Goal: Task Accomplishment & Management: Manage account settings

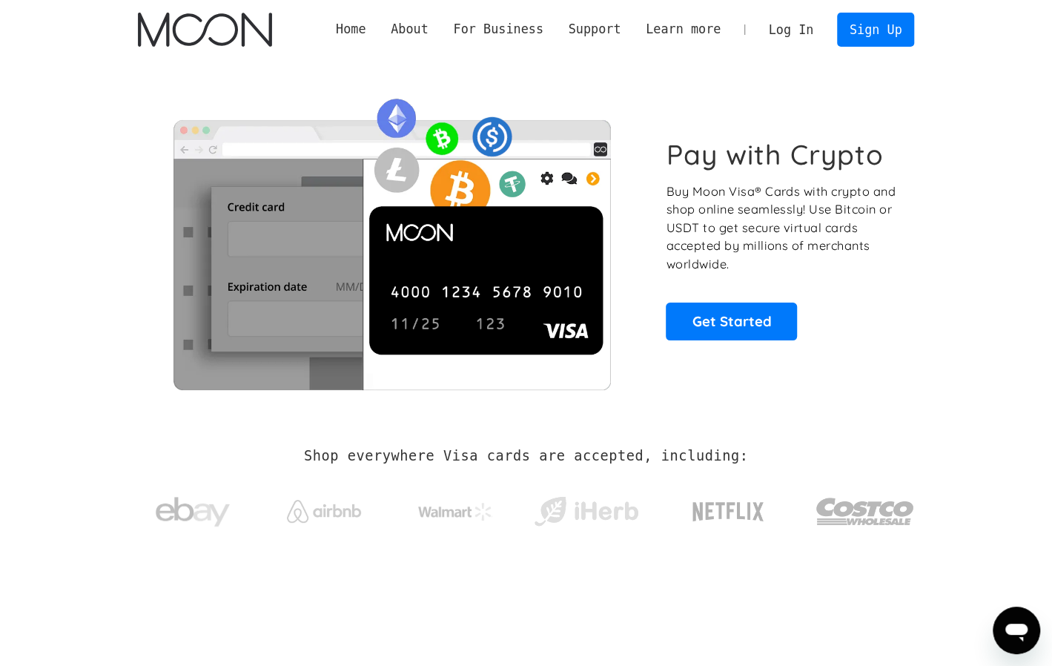
click at [786, 28] on link "Log In" at bounding box center [791, 29] width 70 height 33
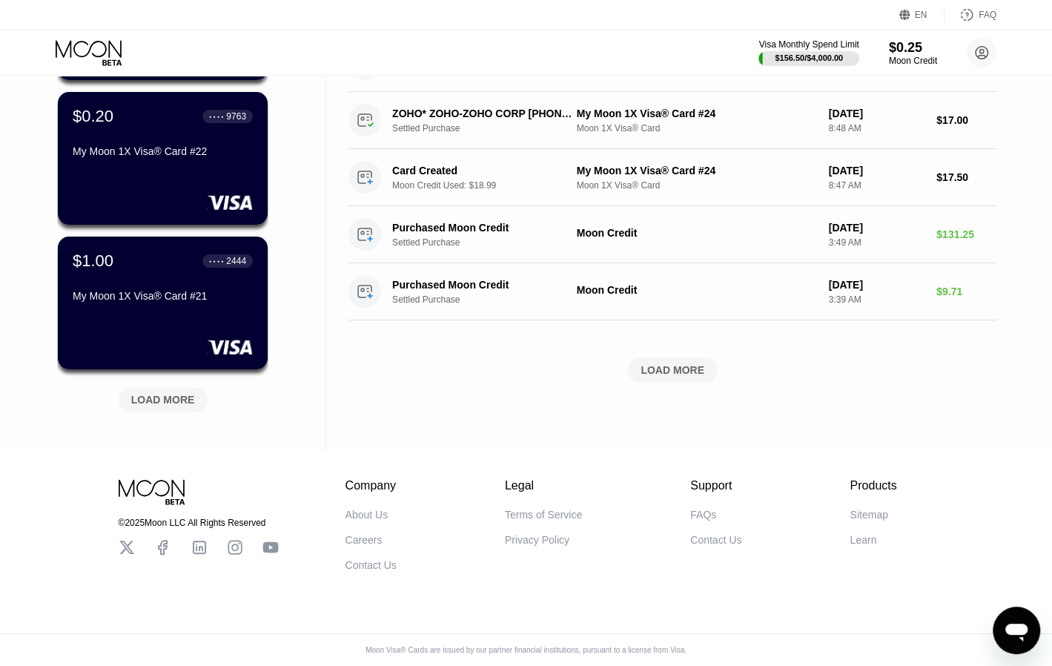
scroll to position [540, 0]
click at [176, 395] on div "LOAD MORE" at bounding box center [163, 399] width 64 height 13
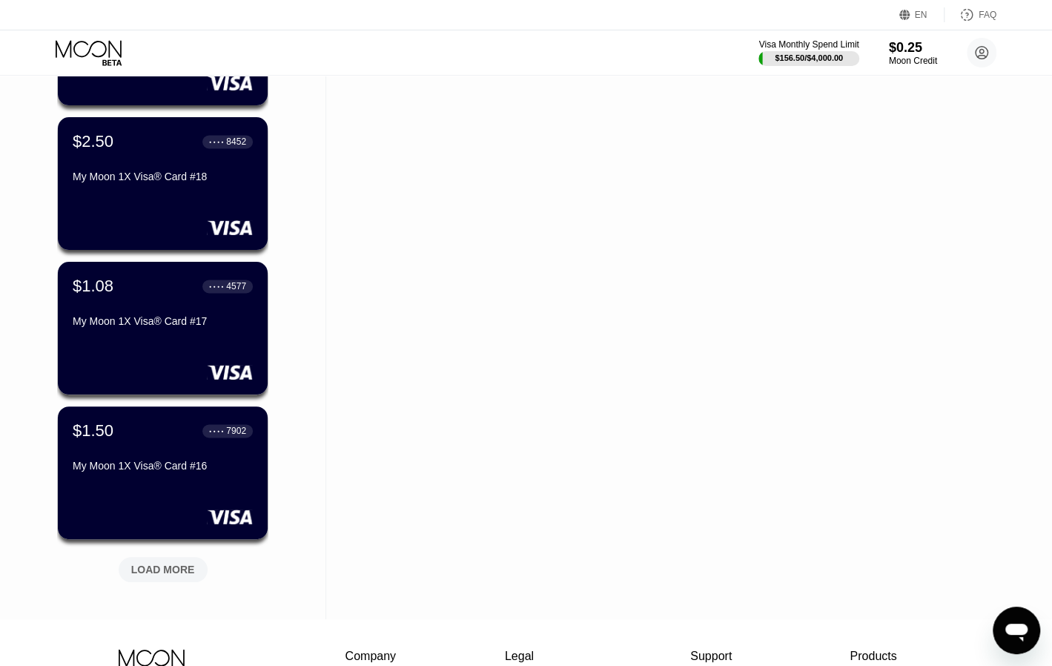
scroll to position [1064, 0]
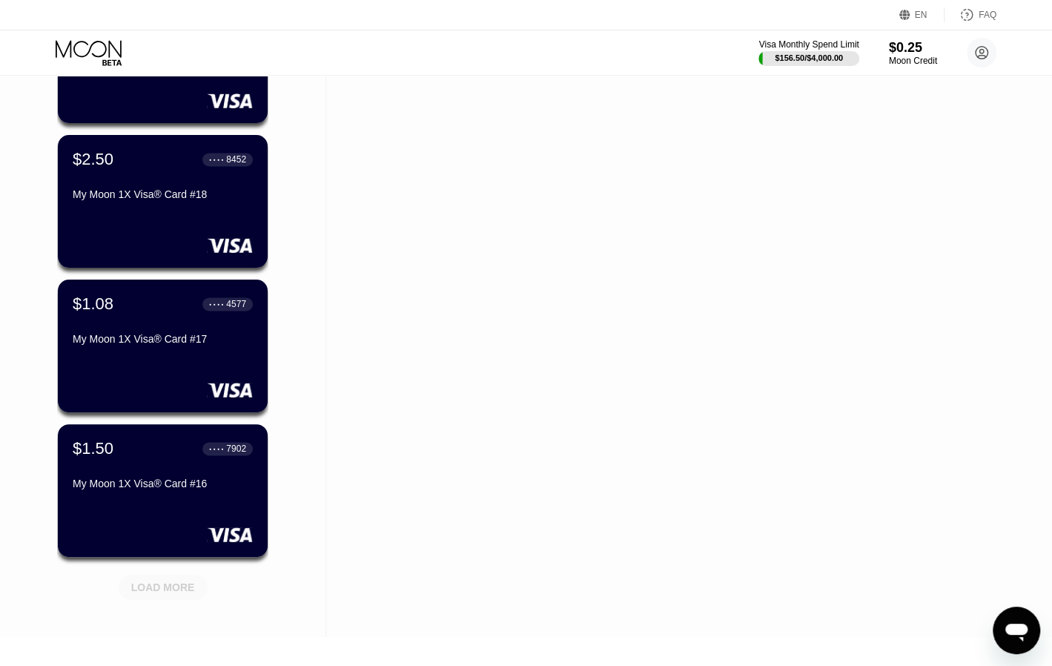
click at [166, 583] on div "LOAD MORE" at bounding box center [163, 587] width 64 height 13
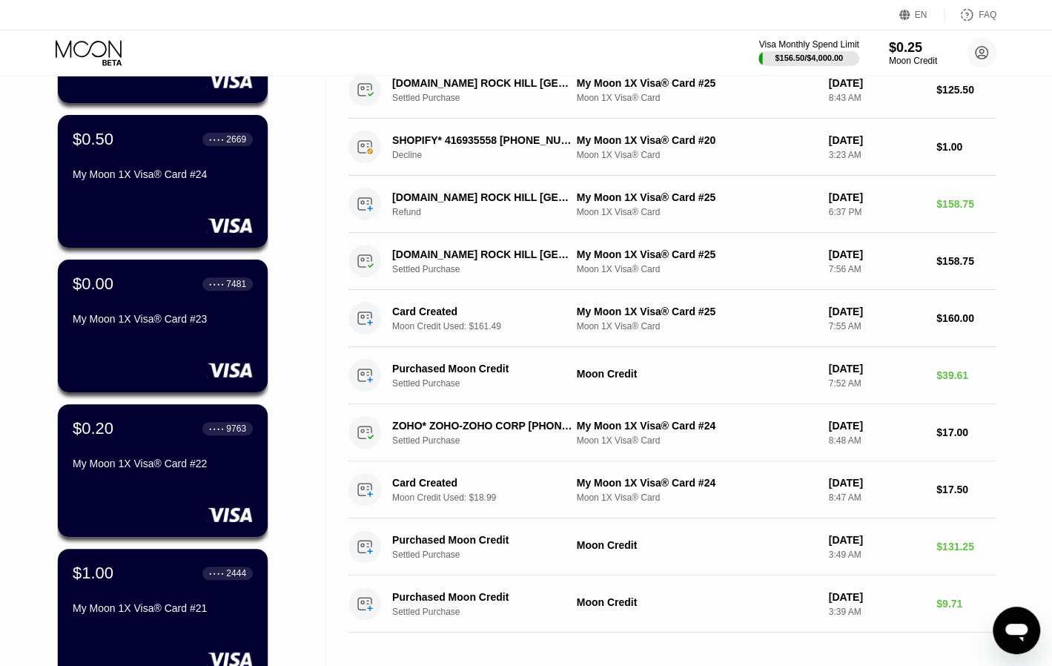
scroll to position [0, 0]
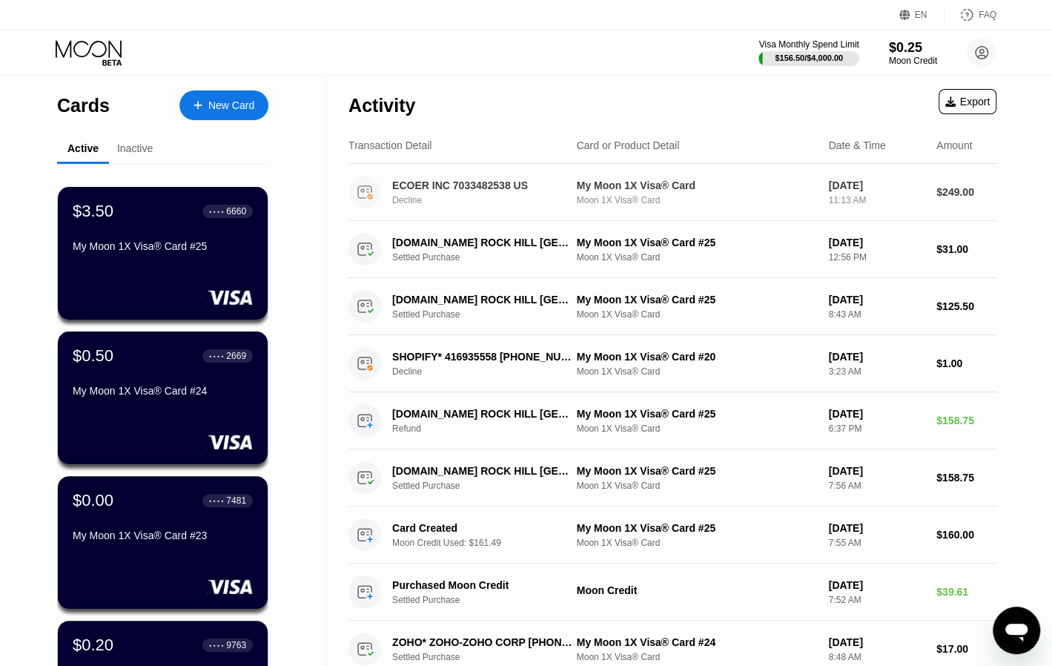
click at [434, 191] on div "ECOER INC 7033482538 US" at bounding box center [482, 185] width 181 height 12
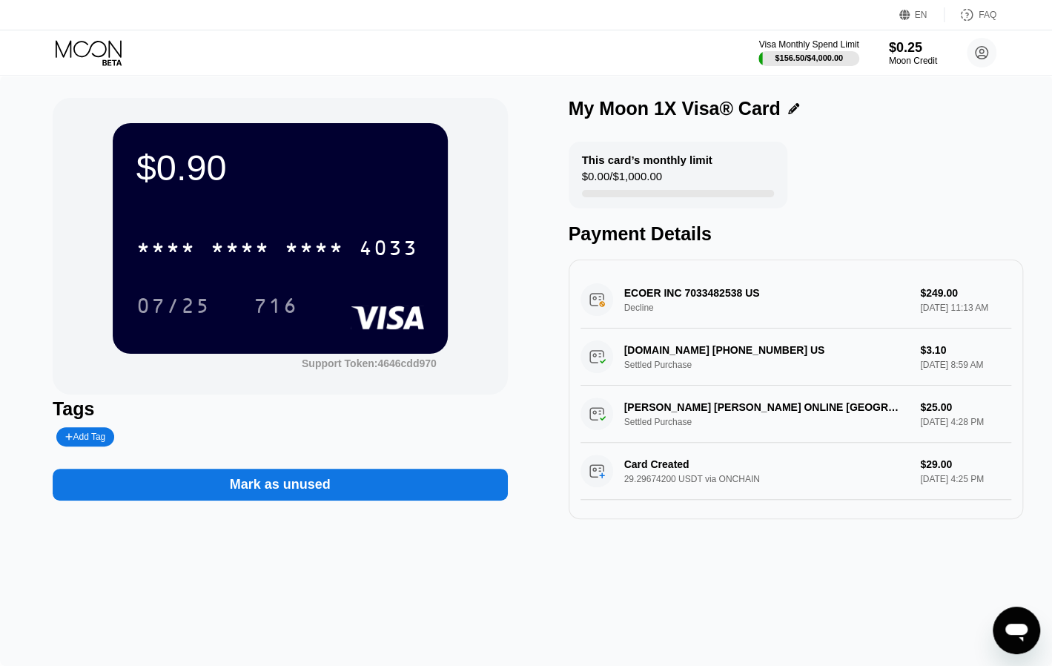
drag, startPoint x: 618, startPoint y: 305, endPoint x: 672, endPoint y: 298, distance: 54.6
click at [672, 298] on div "ECOER INC 7033482538 US Decline $249.00 [DATE] 11:13 AM" at bounding box center [797, 299] width 432 height 57
